Goal: Task Accomplishment & Management: Manage account settings

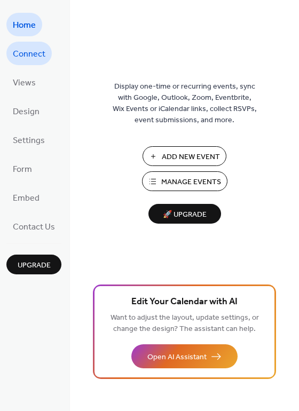
click at [28, 52] on span "Connect" at bounding box center [29, 54] width 33 height 17
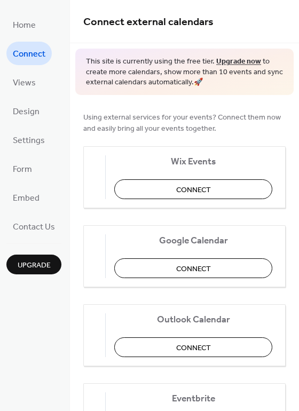
click at [30, 269] on span "Upgrade" at bounding box center [34, 265] width 33 height 11
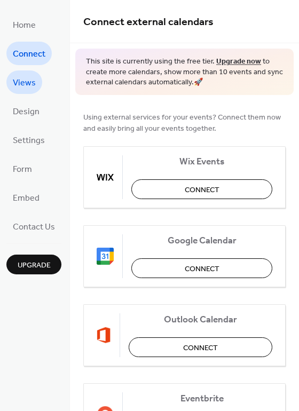
click at [26, 83] on span "Views" at bounding box center [24, 83] width 23 height 17
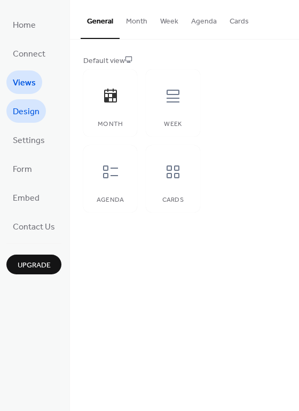
click at [34, 118] on span "Design" at bounding box center [26, 112] width 27 height 17
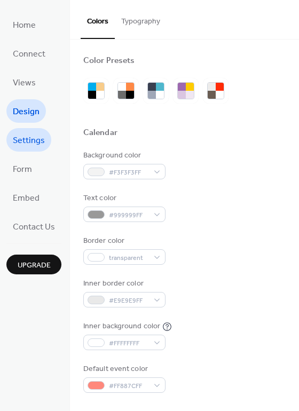
click at [36, 140] on span "Settings" at bounding box center [29, 140] width 32 height 17
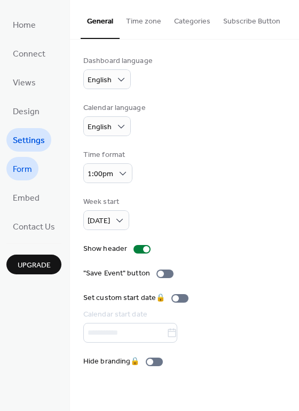
click at [32, 166] on link "Form" at bounding box center [22, 168] width 32 height 23
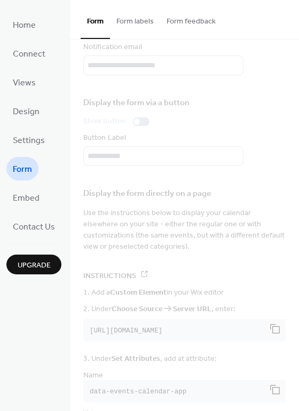
scroll to position [135, 0]
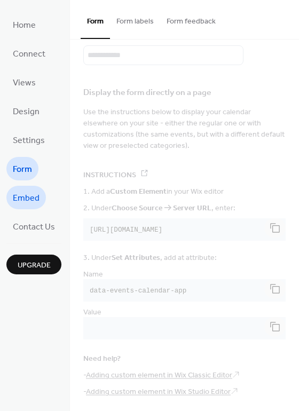
click at [24, 206] on span "Embed" at bounding box center [26, 198] width 27 height 17
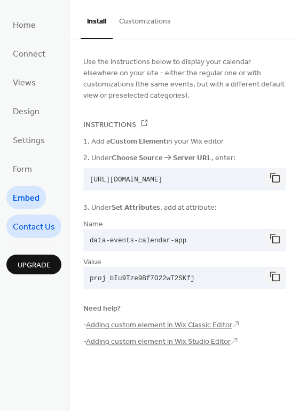
click at [41, 223] on span "Contact Us" at bounding box center [34, 227] width 42 height 17
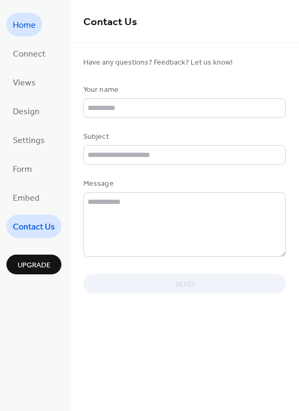
click at [37, 24] on link "Home" at bounding box center [24, 24] width 36 height 23
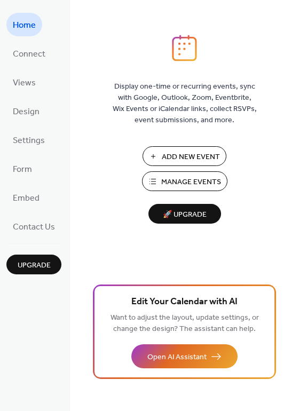
click at [183, 181] on span "Manage Events" at bounding box center [191, 182] width 60 height 11
